Goal: Task Accomplishment & Management: Complete application form

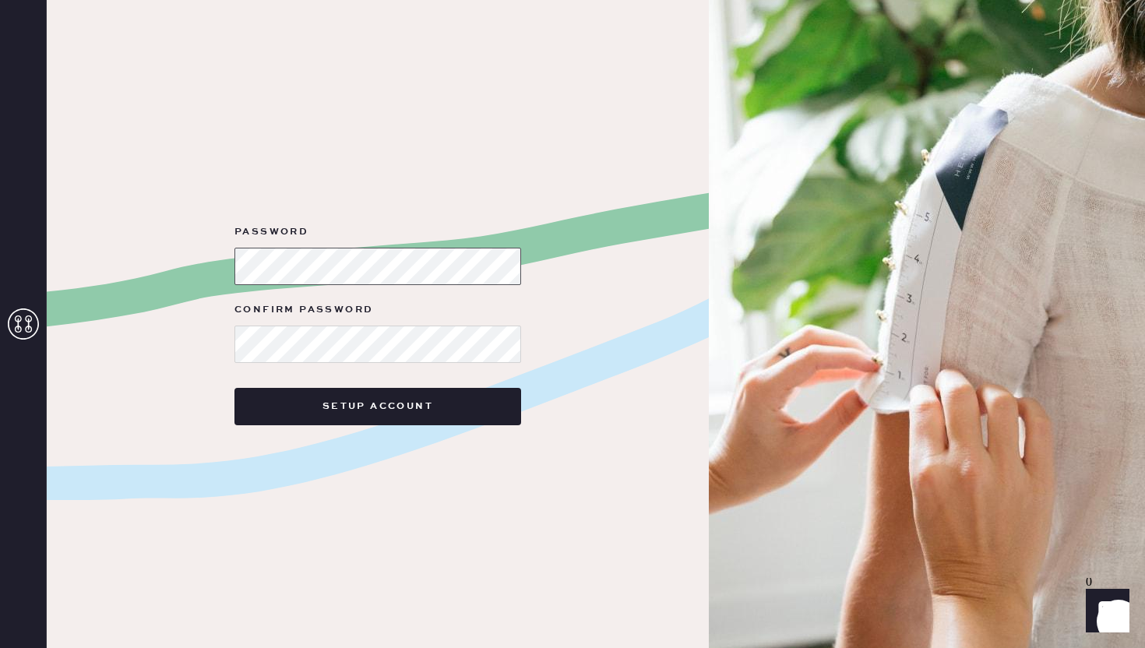
click at [222, 251] on form "Password Confirm Password Setup Account" at bounding box center [378, 324] width 312 height 203
click at [17, 327] on use at bounding box center [23, 323] width 31 height 31
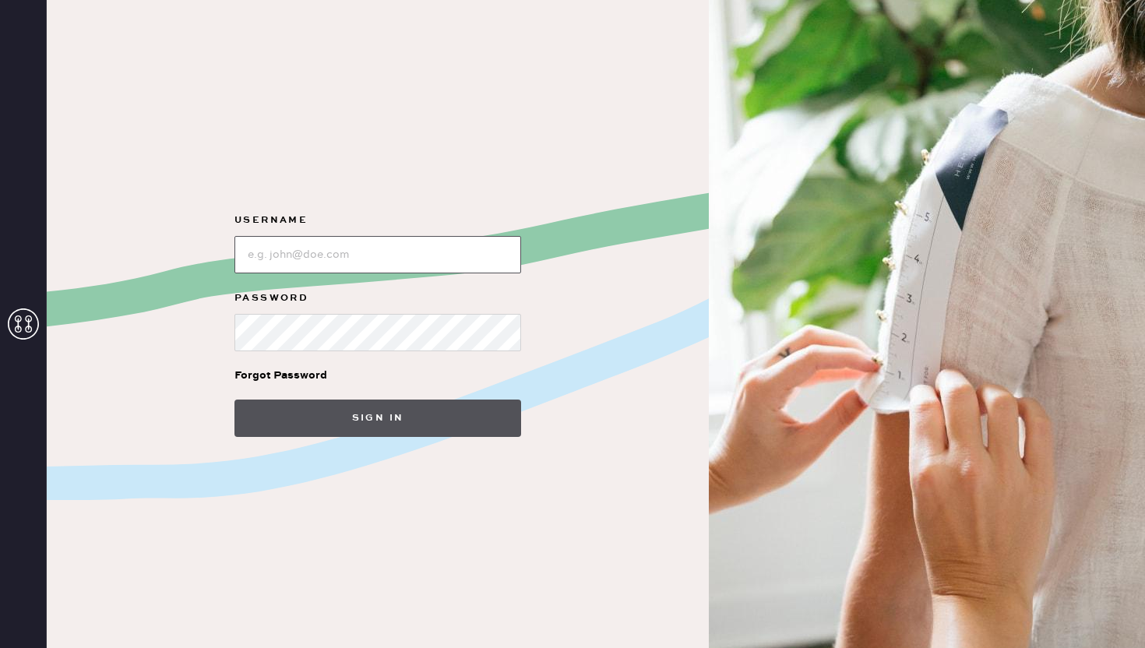
type input "[EMAIL_ADDRESS][DOMAIN_NAME]"
click at [324, 435] on button "Sign in" at bounding box center [377, 418] width 287 height 37
